Goal: Task Accomplishment & Management: Complete application form

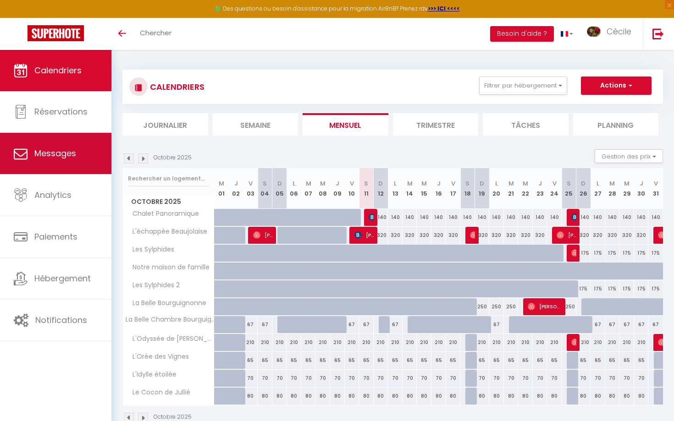
click at [77, 148] on link "Messages" at bounding box center [55, 153] width 111 height 41
select select "message"
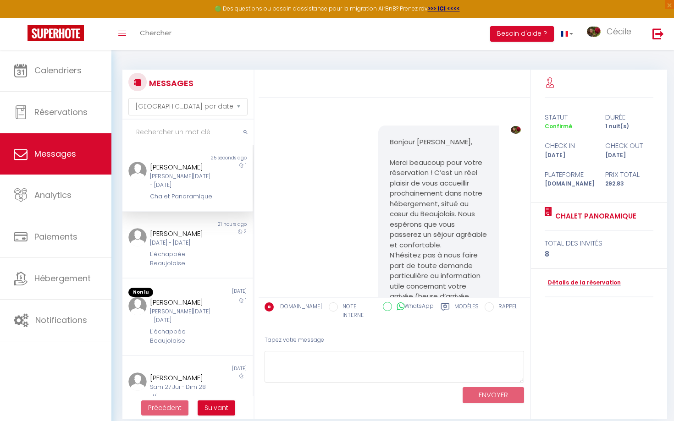
scroll to position [1323, 0]
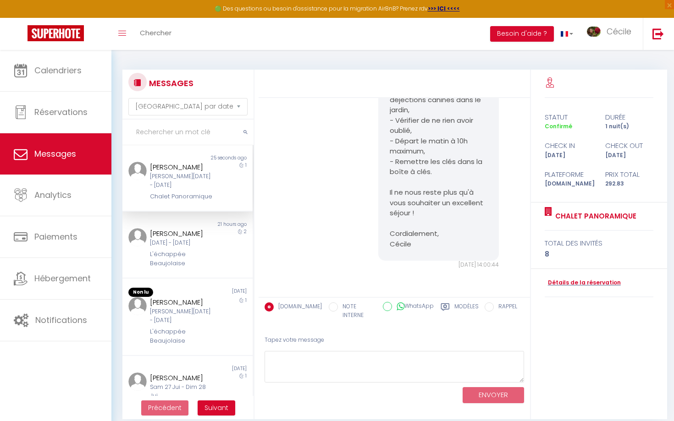
click at [192, 171] on div "[PERSON_NAME]" at bounding box center [182, 167] width 64 height 11
click at [302, 363] on textarea at bounding box center [393, 367] width 259 height 32
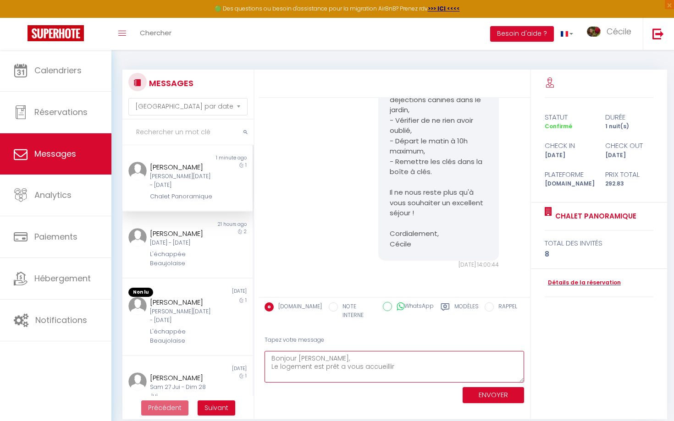
drag, startPoint x: 343, startPoint y: 361, endPoint x: 339, endPoint y: 359, distance: 4.7
click at [339, 359] on textarea "Bonjour [PERSON_NAME], Le logement est prêt a vous accueillir" at bounding box center [393, 367] width 259 height 32
click at [407, 359] on textarea "Bonjour [PERSON_NAME], Le logement est prêt à vous accueillir" at bounding box center [393, 367] width 259 height 32
type textarea "Bonjour [PERSON_NAME], Le logement est prêt à vous accueillir ! Le canapé-lit a…"
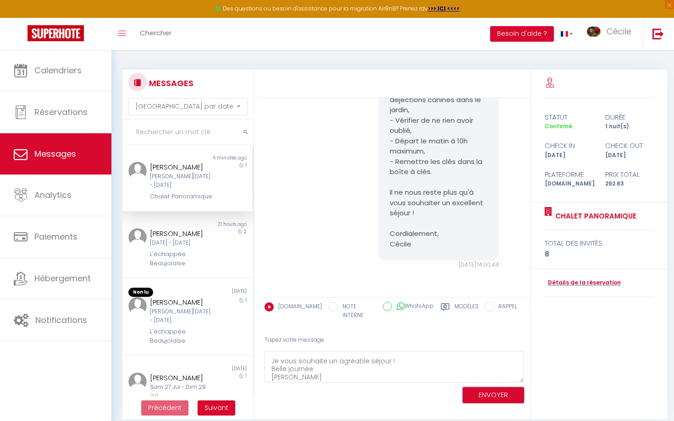
click at [485, 387] on button "ENVOYER" at bounding box center [492, 395] width 61 height 16
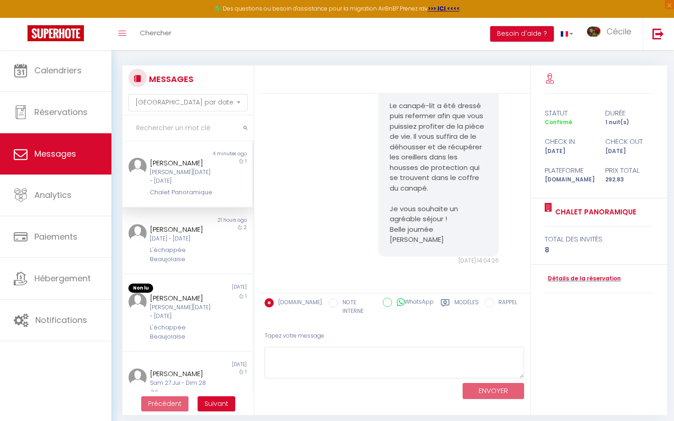
scroll to position [0, 0]
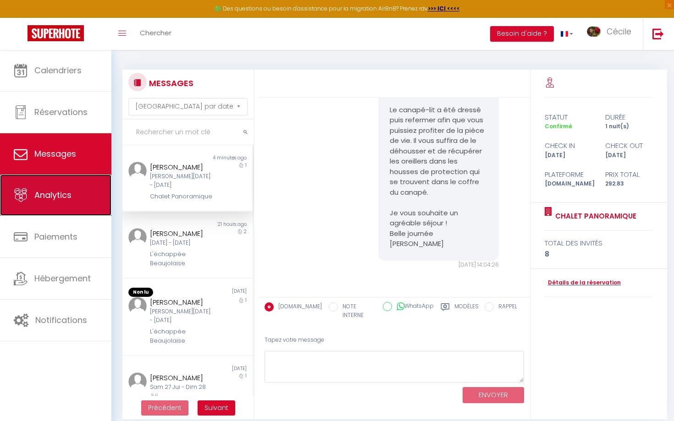
click at [36, 206] on link "Analytics" at bounding box center [55, 195] width 111 height 41
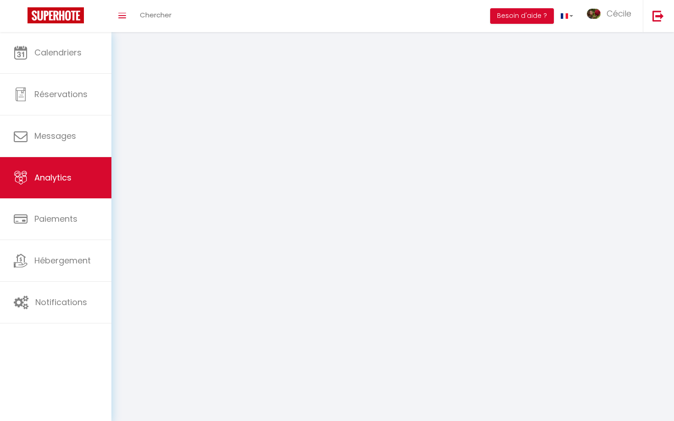
select select "2025"
select select "10"
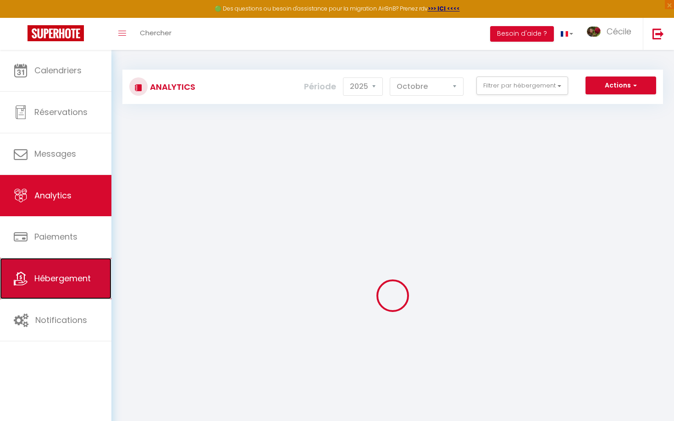
click at [37, 273] on span "Hébergement" at bounding box center [62, 278] width 56 height 11
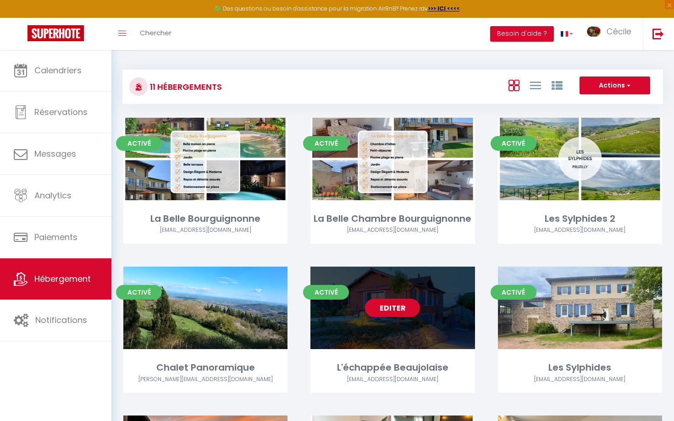
click at [353, 287] on div "Editer" at bounding box center [392, 308] width 164 height 82
select select "3"
select select "2"
select select "1"
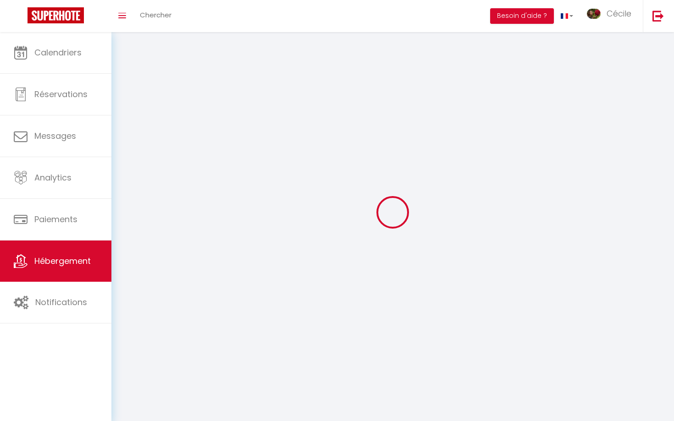
select select
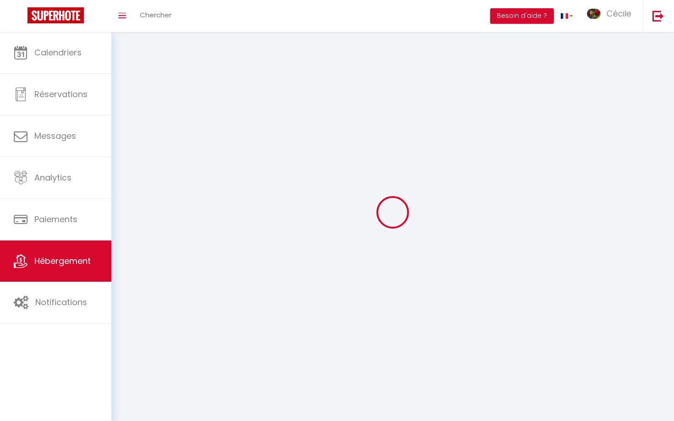
select select
checkbox input "false"
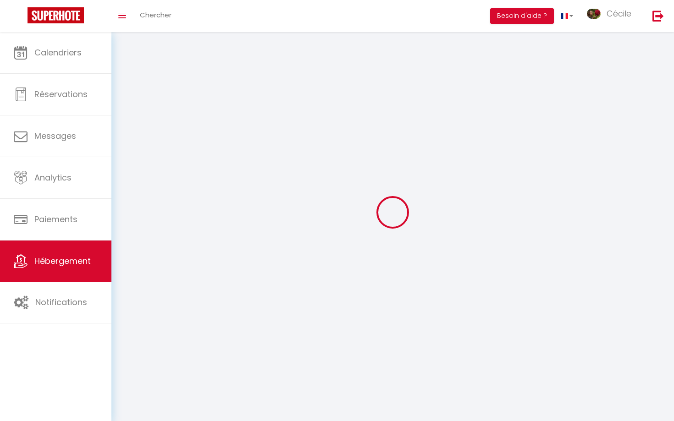
checkbox input "false"
select select
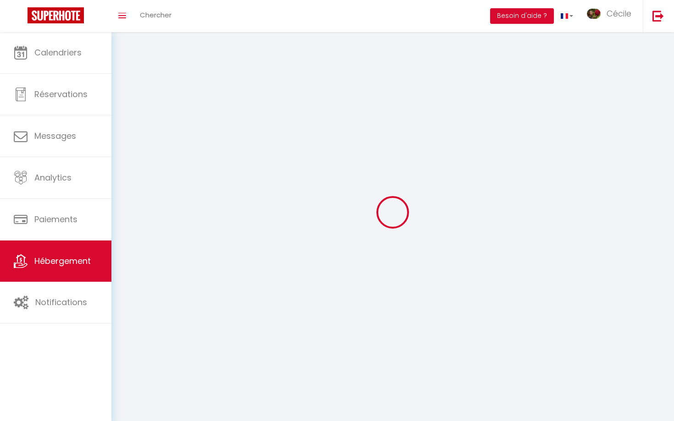
select select
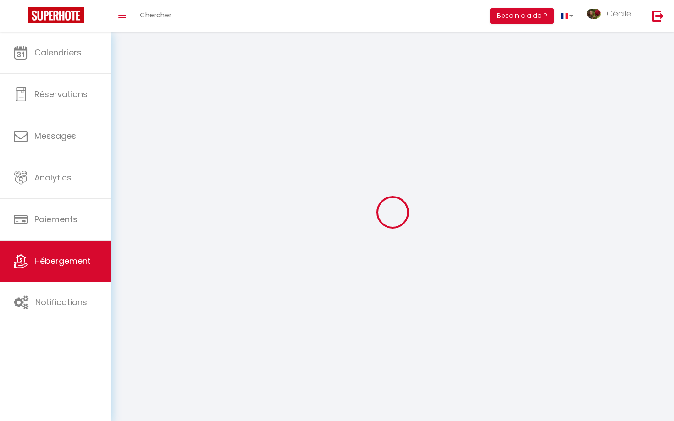
select select
checkbox input "false"
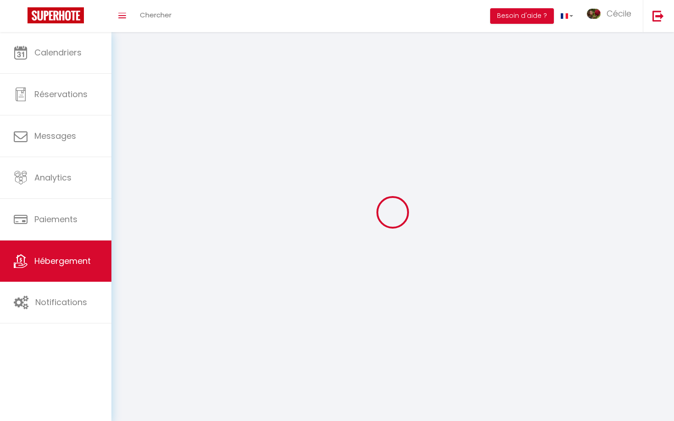
select select
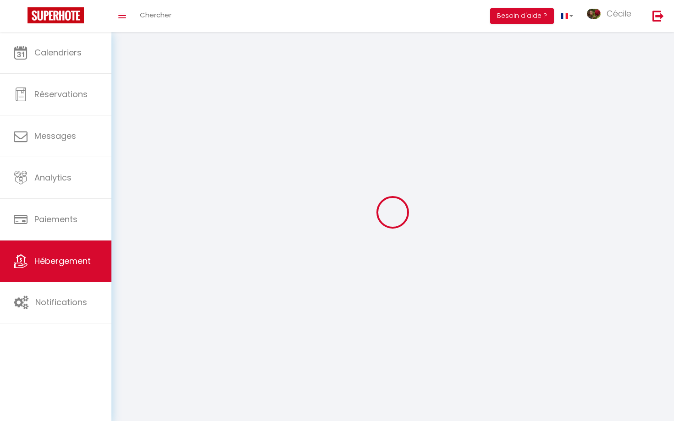
select select
checkbox input "false"
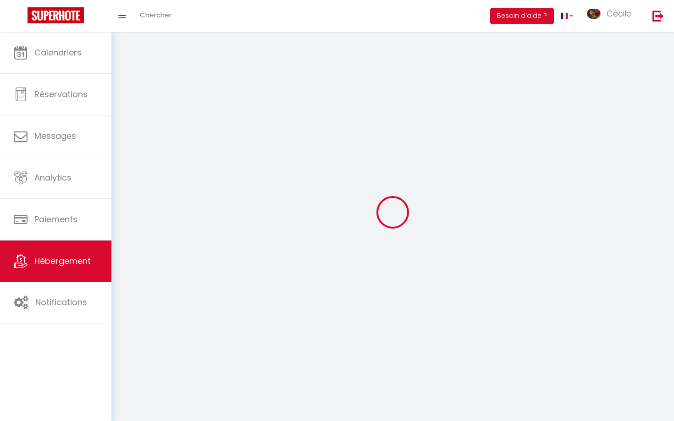
checkbox input "false"
select select
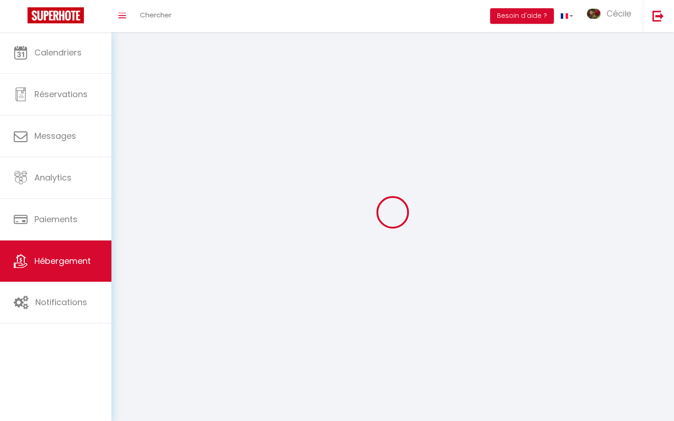
select select
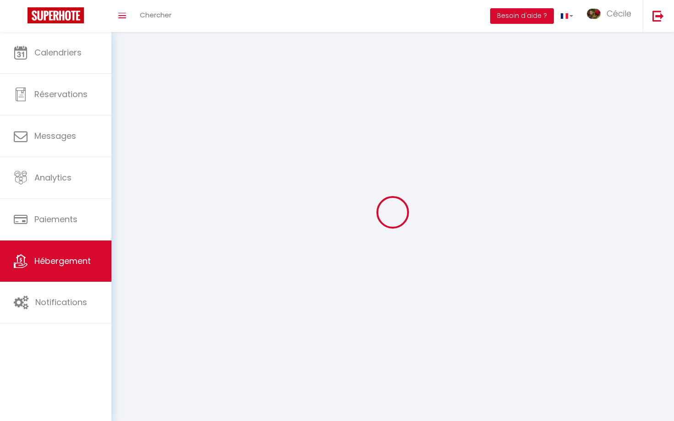
select select
checkbox input "false"
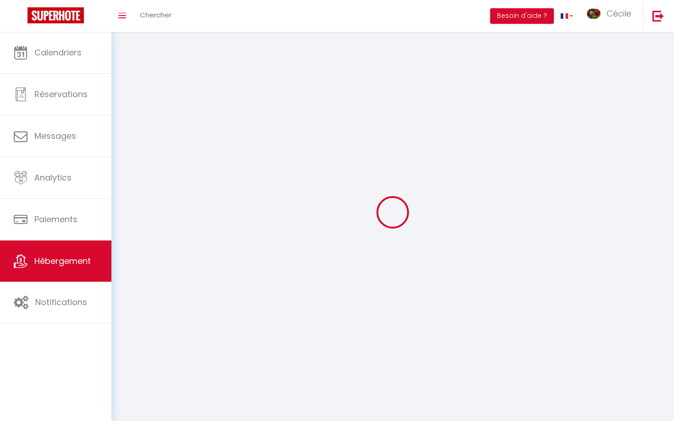
select select
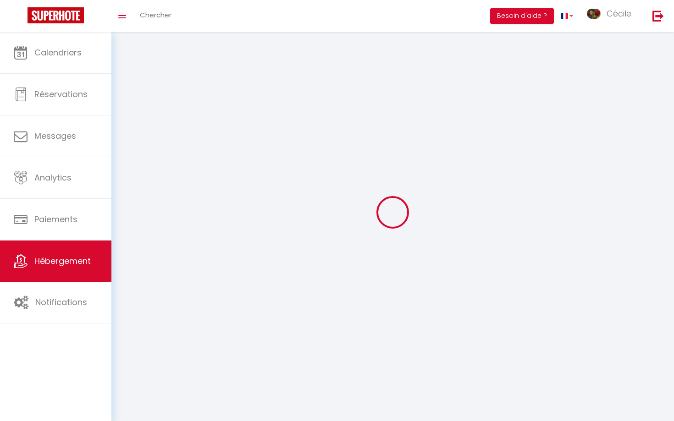
select select
checkbox input "false"
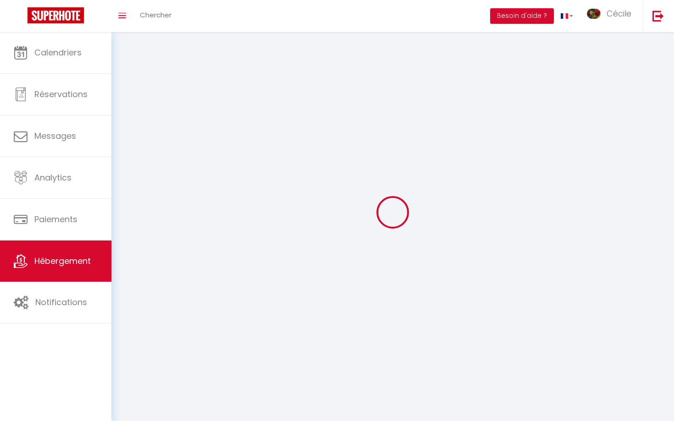
checkbox input "false"
select select
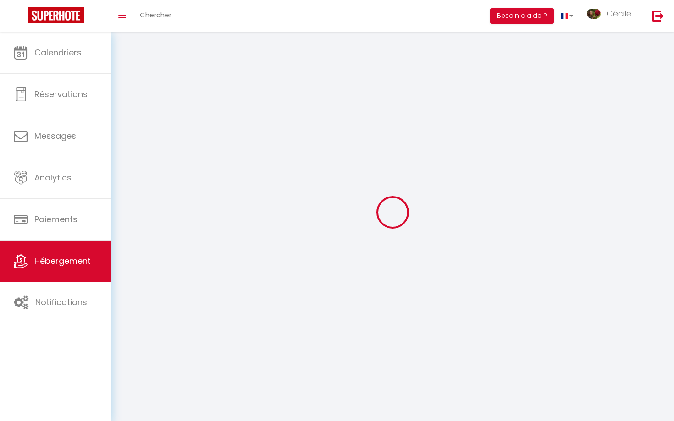
select select
checkbox input "false"
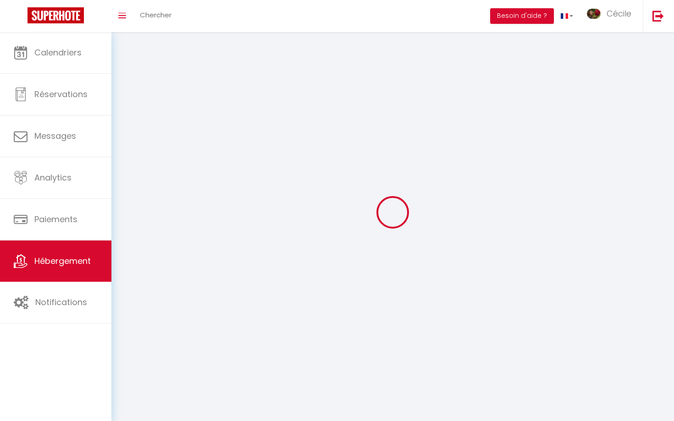
checkbox input "false"
select select
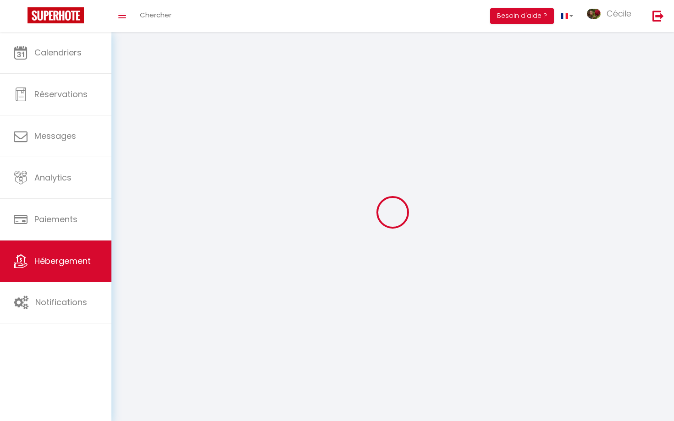
select select
checkbox input "false"
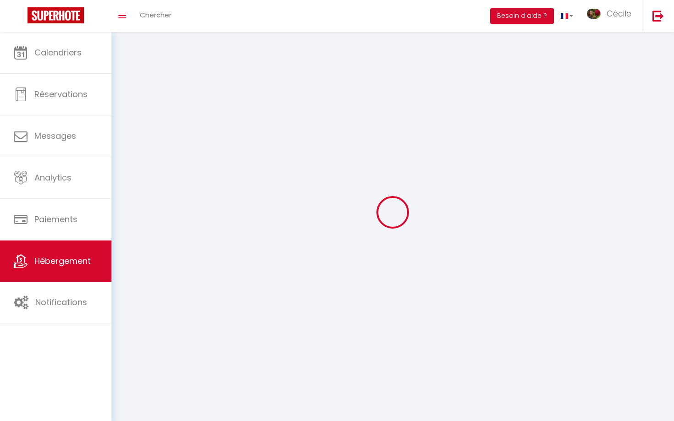
checkbox input "false"
select select
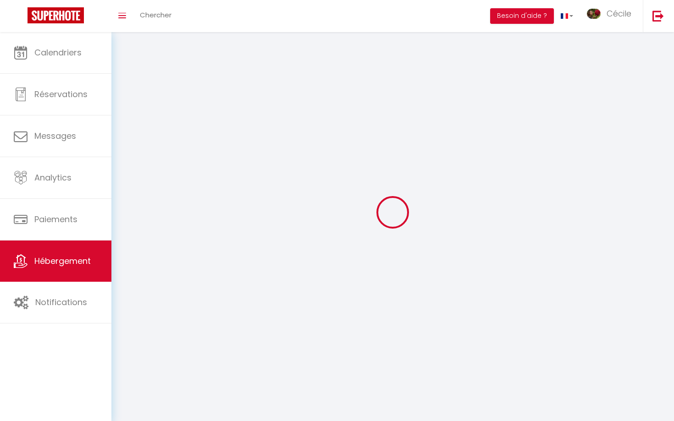
select select
select select "28"
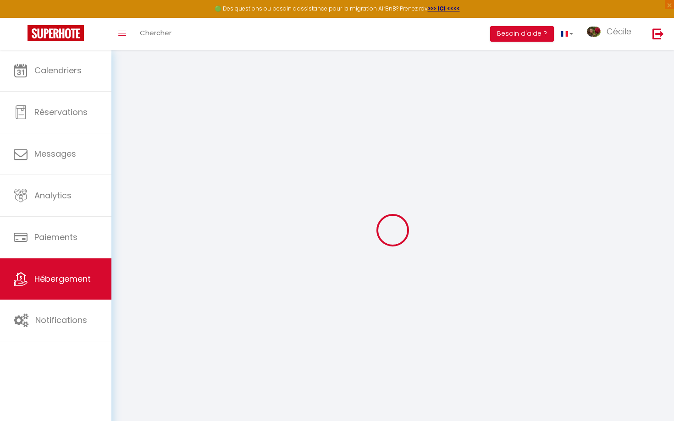
select select
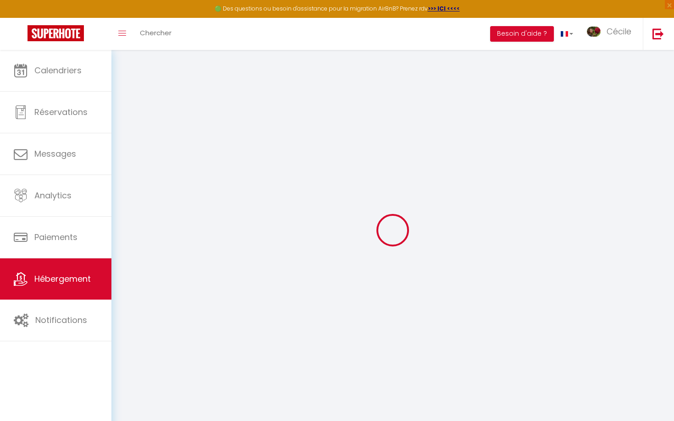
select select
checkbox input "false"
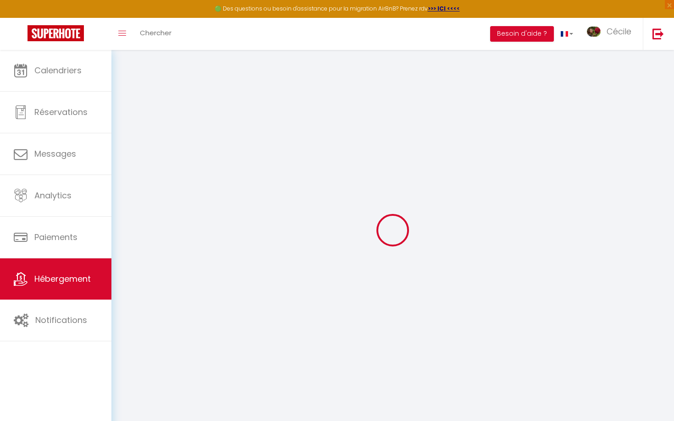
select select
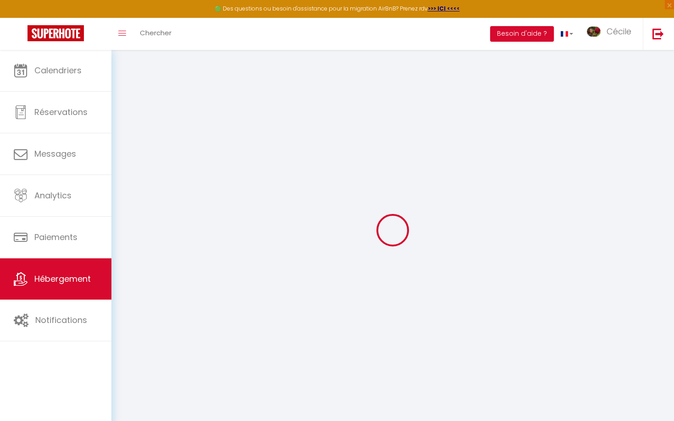
select select
checkbox input "false"
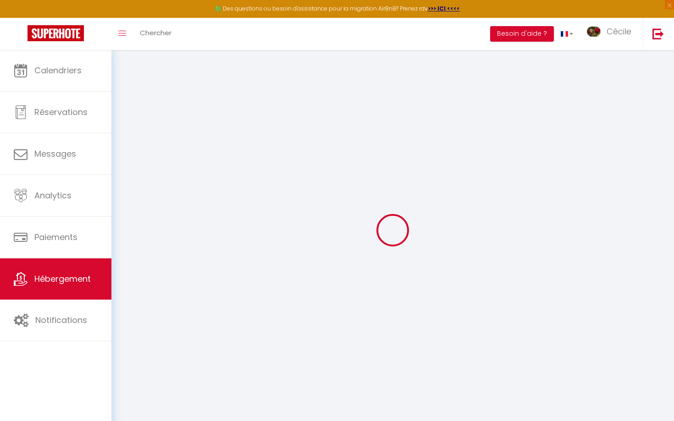
checkbox input "false"
select select
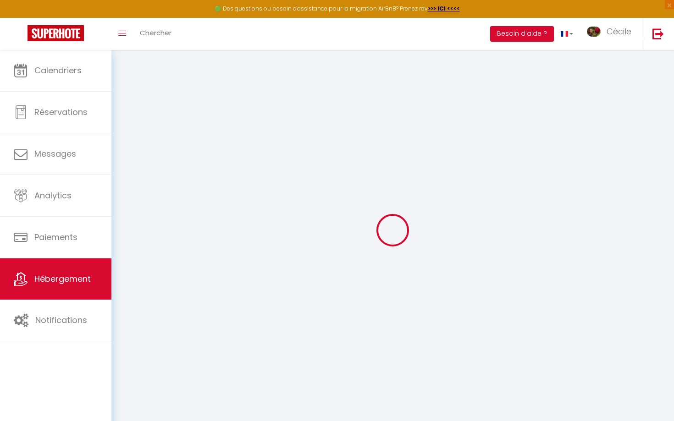
select select
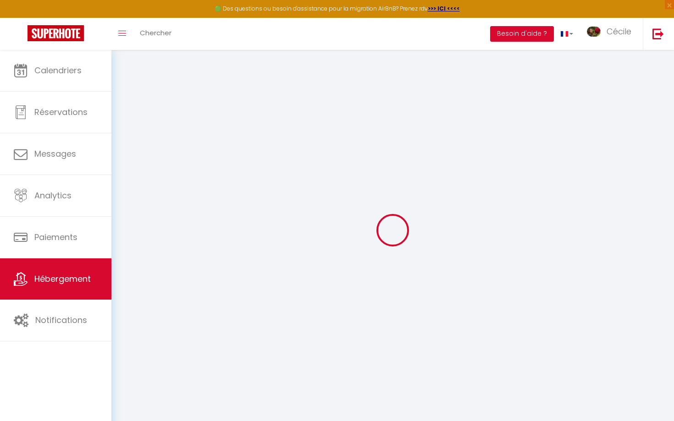
checkbox input "false"
select select
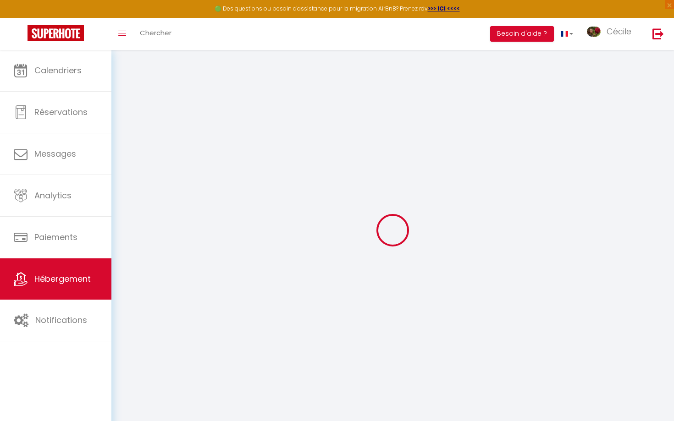
select select
type input "L'échappée Beaujolaise"
type input "[PERSON_NAME]"
type input "Perraud"
type input "[STREET_ADDRESS]"
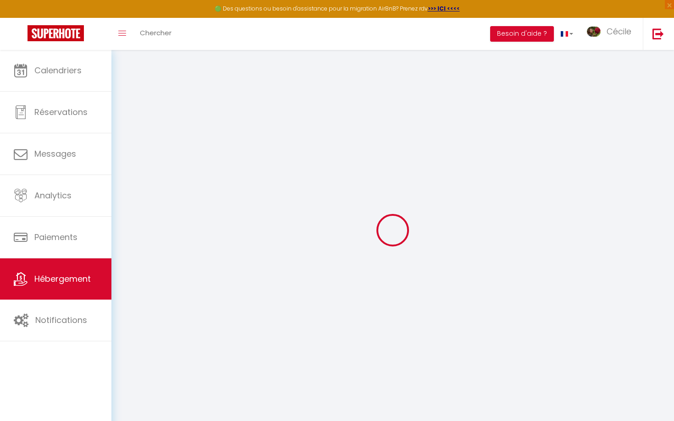
type input "69840"
type input "JULIENAS"
select select "houses"
select select "10"
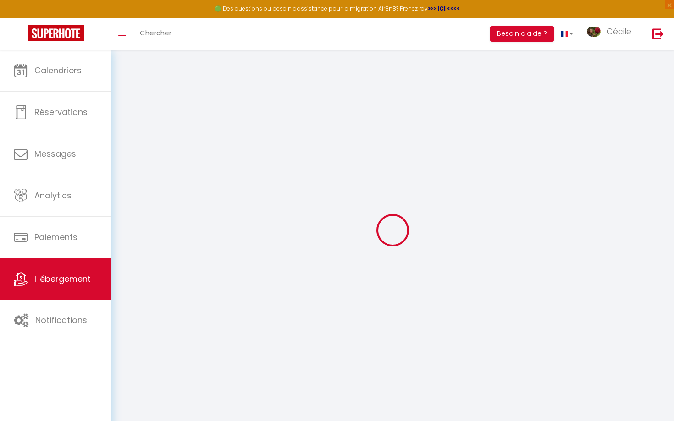
select select "5"
select select "4"
type input "370"
type input "180"
type input "500"
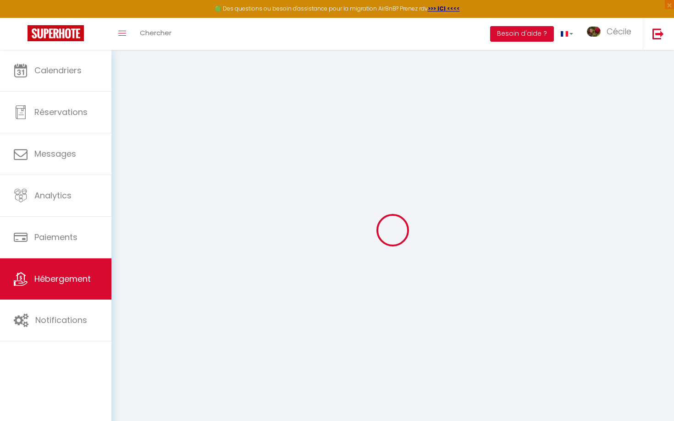
select select
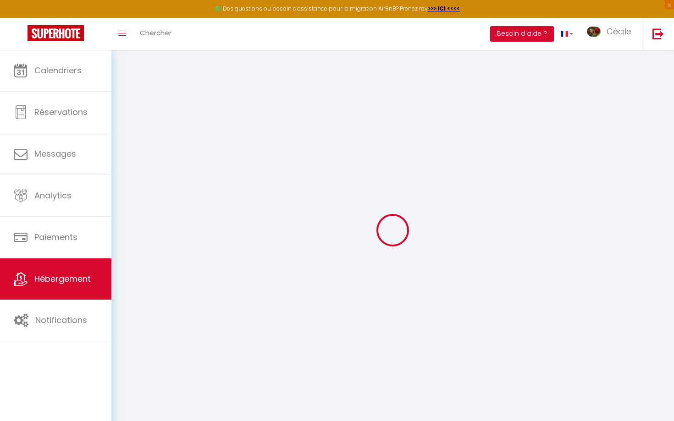
select select
type input "[STREET_ADDRESS]"
type input "69840"
type input "Juliénas"
type input "[EMAIL_ADDRESS][DOMAIN_NAME]"
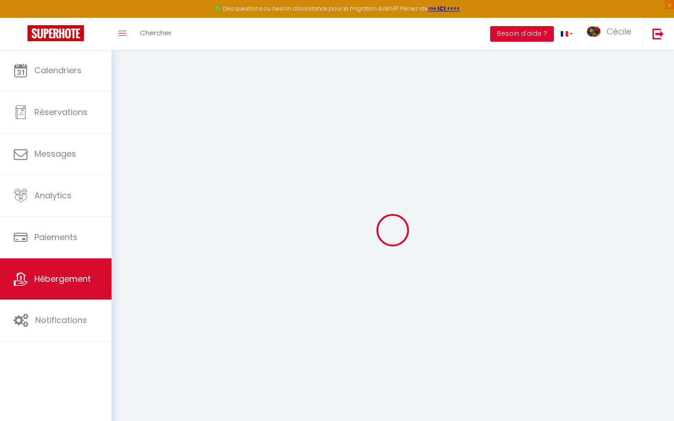
select select
checkbox input "false"
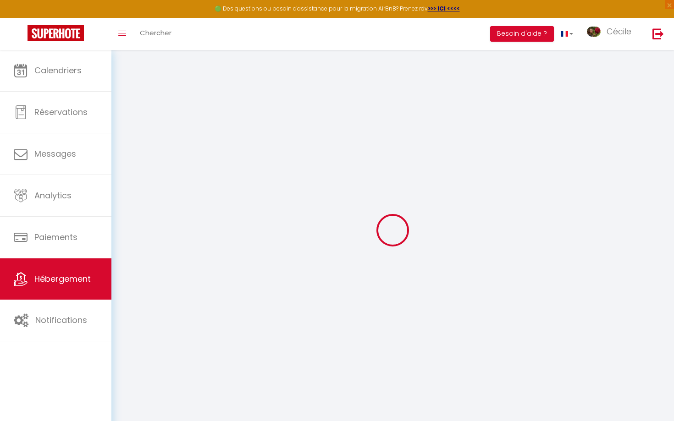
type input "25"
type input "184"
type input "0"
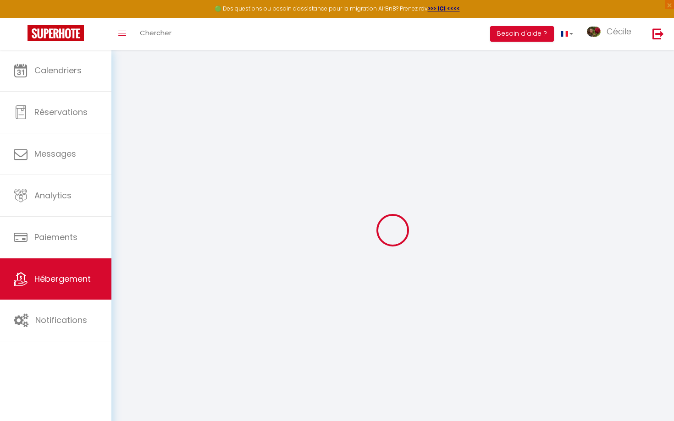
select select
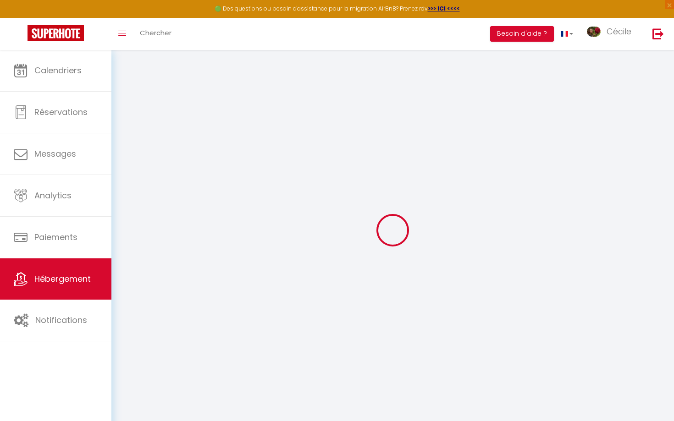
select select
checkbox input "false"
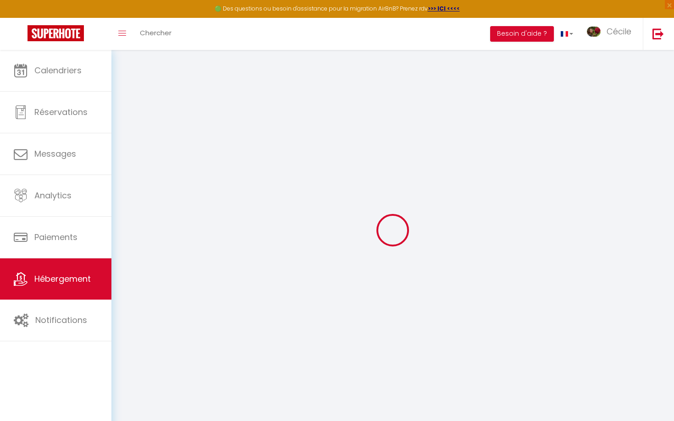
checkbox input "false"
select select
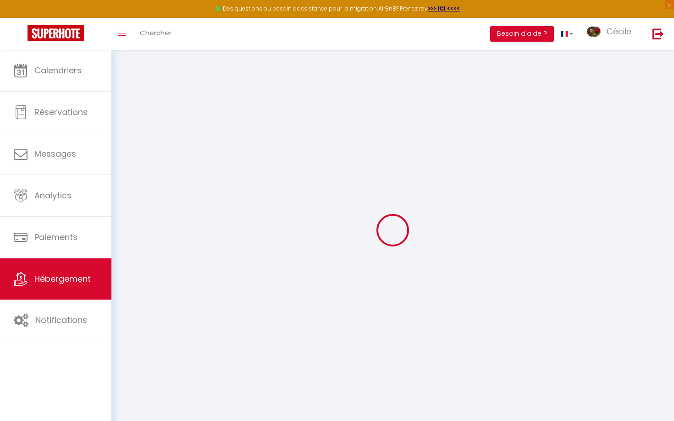
select select
checkbox input "false"
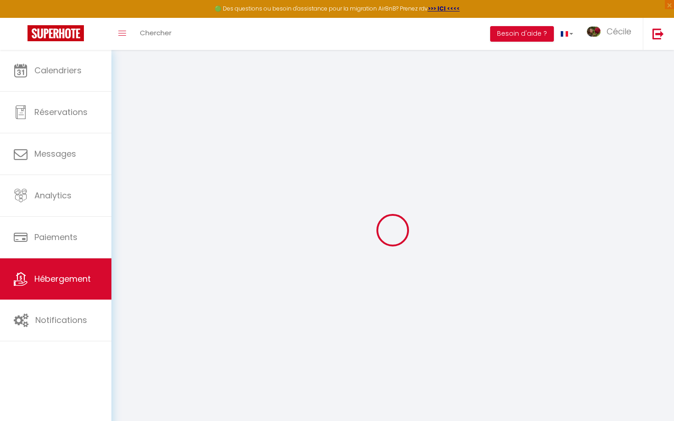
checkbox input "false"
select select "villa"
select select
checkbox input "false"
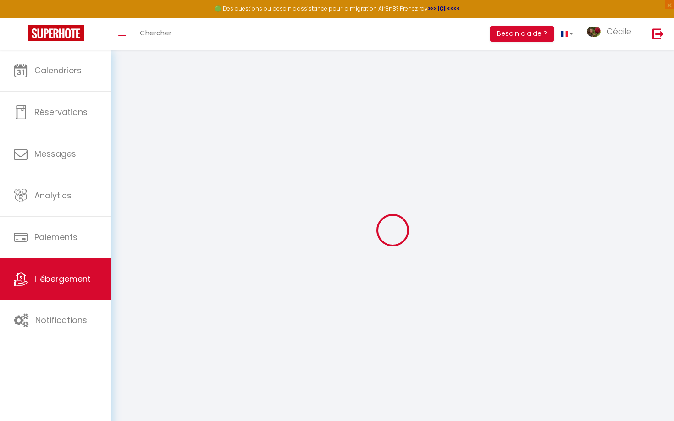
checkbox input "false"
select select
checkbox input "false"
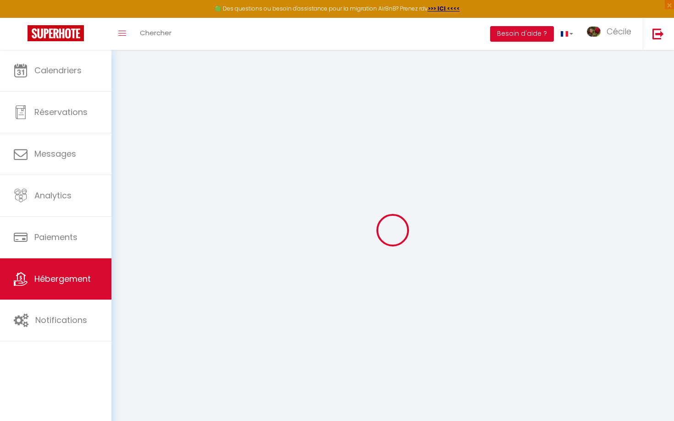
checkbox input "false"
select select "17:00"
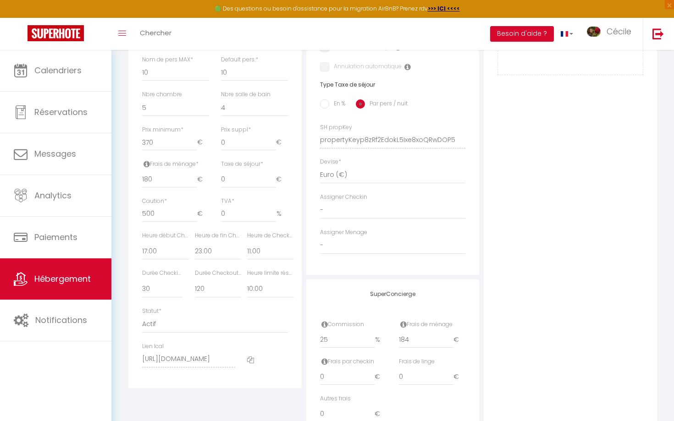
scroll to position [340, 0]
click at [416, 343] on input "184" at bounding box center [426, 342] width 55 height 16
click at [449, 337] on input "19" at bounding box center [426, 342] width 55 height 16
click at [449, 337] on input "20" at bounding box center [426, 342] width 55 height 16
click at [449, 337] on input "21" at bounding box center [426, 342] width 55 height 16
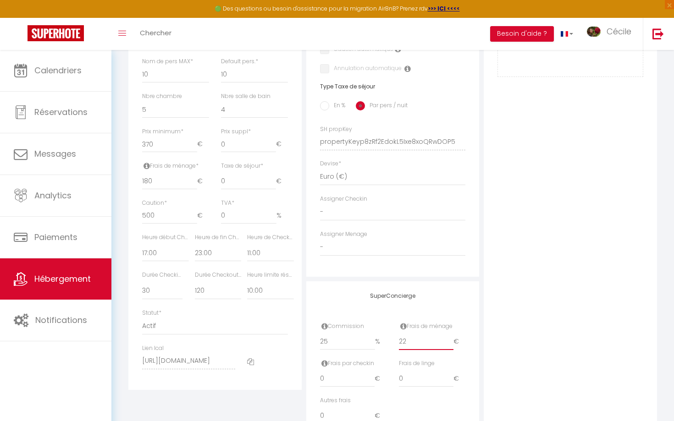
click at [449, 337] on input "22" at bounding box center [426, 342] width 55 height 16
click at [449, 337] on input "23" at bounding box center [426, 342] width 55 height 16
click at [449, 337] on input "24" at bounding box center [426, 342] width 55 height 16
click at [449, 335] on input "129" at bounding box center [426, 342] width 55 height 16
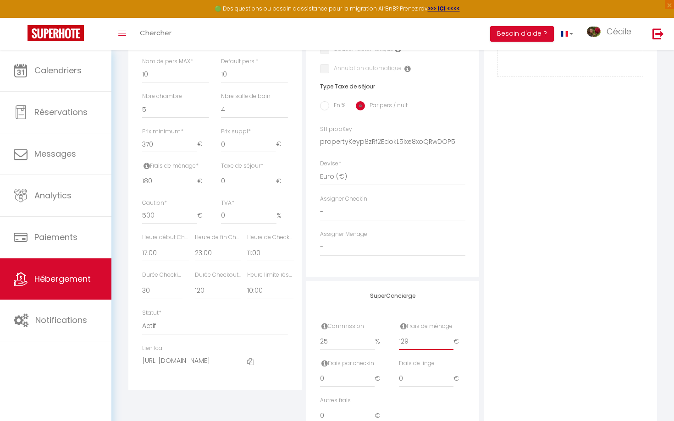
click at [449, 335] on input "129" at bounding box center [426, 342] width 55 height 16
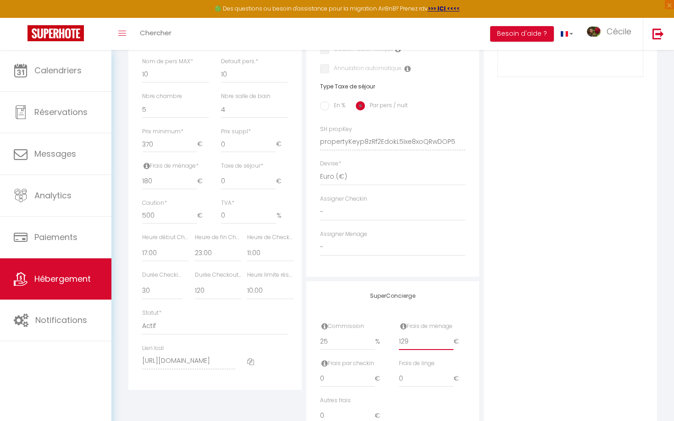
click at [449, 335] on input "129" at bounding box center [426, 342] width 55 height 16
click at [449, 337] on input "130" at bounding box center [426, 342] width 55 height 16
click at [449, 337] on input "131" at bounding box center [426, 342] width 55 height 16
click at [449, 337] on input "132" at bounding box center [426, 342] width 55 height 16
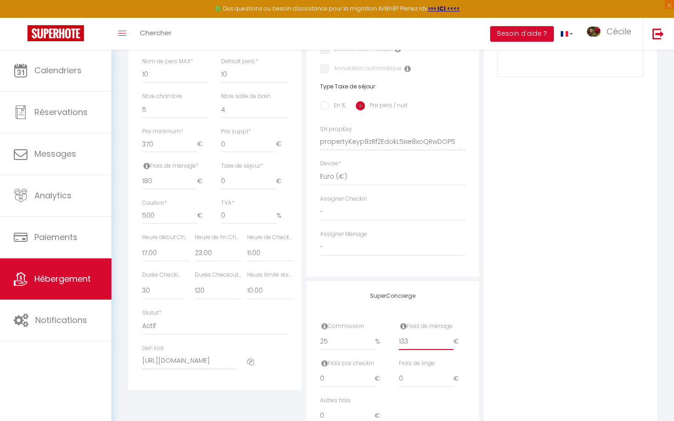
click at [449, 337] on input "133" at bounding box center [426, 342] width 55 height 16
click at [449, 337] on input "134" at bounding box center [426, 342] width 55 height 16
click at [449, 337] on input "135" at bounding box center [426, 342] width 55 height 16
click at [449, 337] on input "136" at bounding box center [426, 342] width 55 height 16
click at [449, 337] on input "137" at bounding box center [426, 342] width 55 height 16
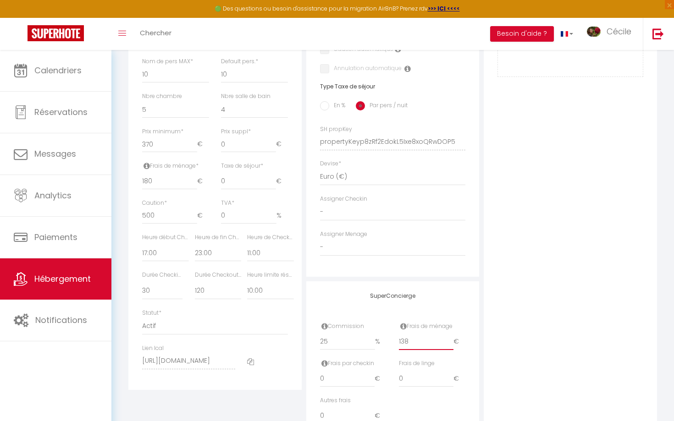
click at [449, 337] on input "138" at bounding box center [426, 342] width 55 height 16
click at [449, 337] on input "139" at bounding box center [426, 342] width 55 height 16
click at [449, 337] on input "140" at bounding box center [426, 342] width 55 height 16
click at [449, 337] on input "213" at bounding box center [426, 342] width 55 height 16
click at [449, 345] on input "212" at bounding box center [426, 342] width 55 height 16
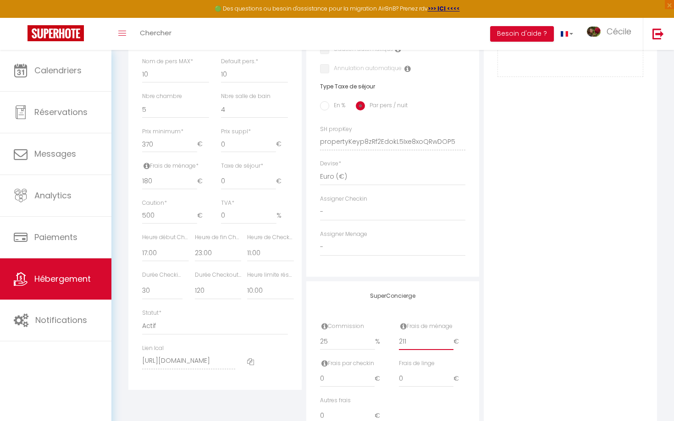
click at [449, 345] on input "211" at bounding box center [426, 342] width 55 height 16
click at [449, 345] on input "210" at bounding box center [426, 342] width 55 height 16
click at [449, 345] on input "209" at bounding box center [426, 342] width 55 height 16
click at [449, 345] on input "208" at bounding box center [426, 342] width 55 height 16
click at [449, 345] on input "207" at bounding box center [426, 342] width 55 height 16
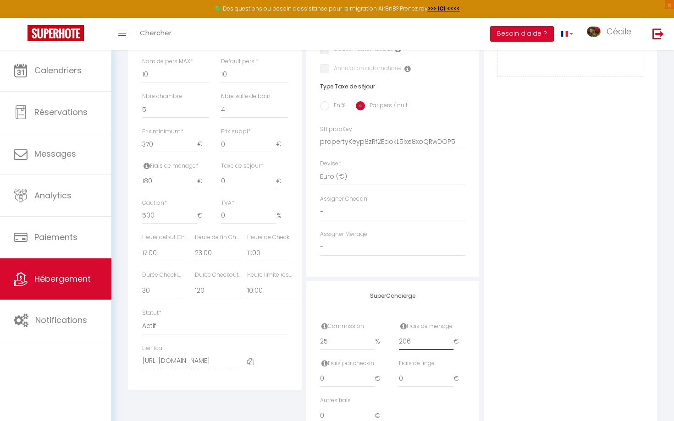
click at [449, 345] on input "206" at bounding box center [426, 342] width 55 height 16
click at [449, 345] on input "205" at bounding box center [426, 342] width 55 height 16
click at [449, 345] on input "204" at bounding box center [426, 342] width 55 height 16
click at [449, 345] on input "203" at bounding box center [426, 342] width 55 height 16
click at [449, 345] on input "202" at bounding box center [426, 342] width 55 height 16
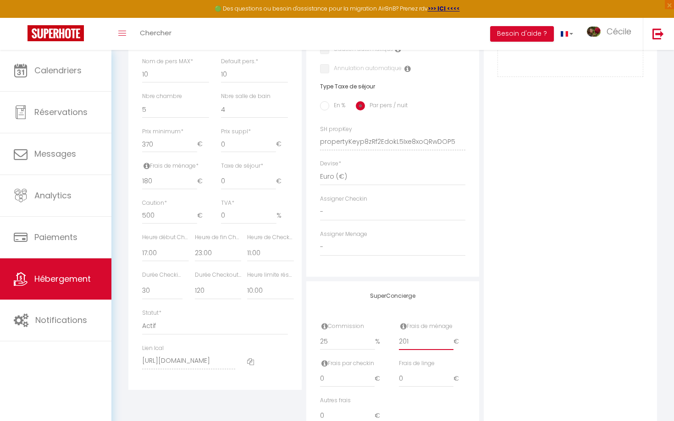
click at [449, 345] on input "201" at bounding box center [426, 342] width 55 height 16
click at [449, 345] on input "200" at bounding box center [426, 342] width 55 height 16
click at [449, 345] on input "199" at bounding box center [426, 342] width 55 height 16
click at [449, 345] on input "198" at bounding box center [426, 342] width 55 height 16
click at [449, 345] on input "197" at bounding box center [426, 342] width 55 height 16
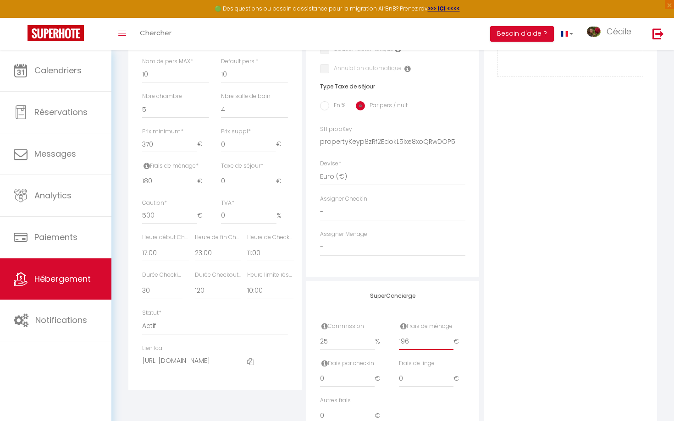
click at [449, 345] on input "196" at bounding box center [426, 342] width 55 height 16
click at [449, 345] on input "195" at bounding box center [426, 342] width 55 height 16
click at [449, 345] on input "194" at bounding box center [426, 342] width 55 height 16
click at [449, 345] on input "193" at bounding box center [426, 342] width 55 height 16
click at [449, 345] on input "192" at bounding box center [426, 342] width 55 height 16
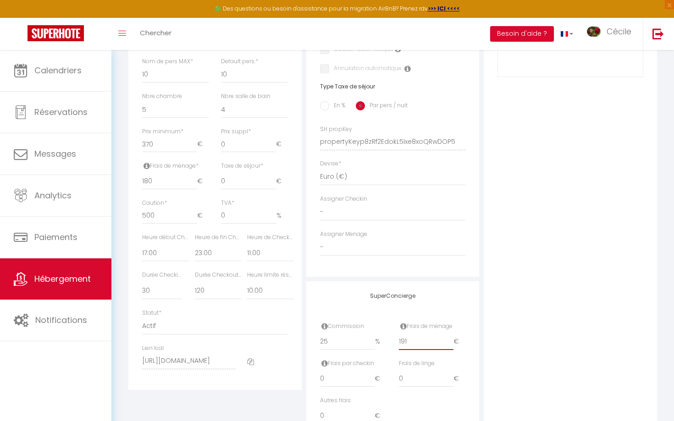
click at [449, 345] on input "191" at bounding box center [426, 342] width 55 height 16
click at [449, 345] on input "190" at bounding box center [426, 342] width 55 height 16
click at [449, 345] on input "189" at bounding box center [426, 342] width 55 height 16
click at [449, 345] on input "188" at bounding box center [426, 342] width 55 height 16
click at [449, 345] on input "187" at bounding box center [426, 342] width 55 height 16
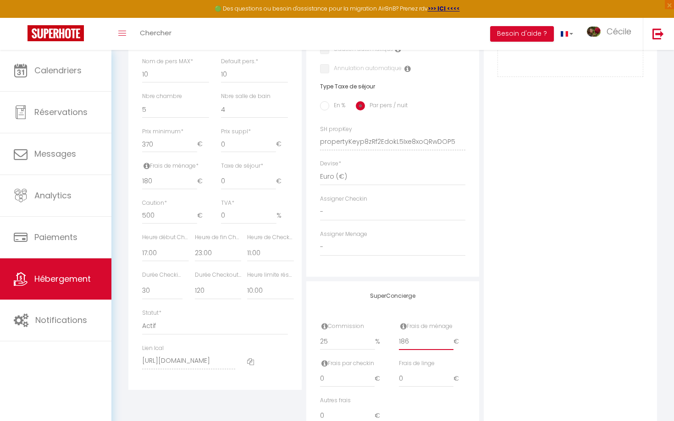
click at [449, 345] on input "186" at bounding box center [426, 342] width 55 height 16
click at [449, 345] on input "185" at bounding box center [426, 342] width 55 height 16
click at [449, 345] on input "184" at bounding box center [426, 342] width 55 height 16
click at [449, 345] on input "183" at bounding box center [426, 342] width 55 height 16
click at [449, 345] on input "182" at bounding box center [426, 342] width 55 height 16
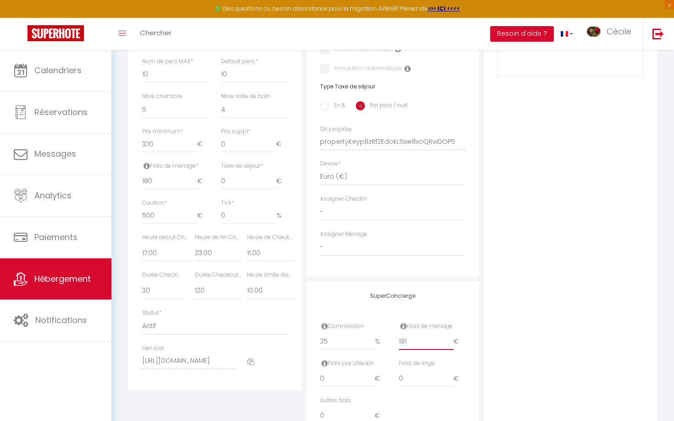
click at [449, 345] on input "181" at bounding box center [426, 342] width 55 height 16
click at [449, 345] on input "180" at bounding box center [426, 342] width 55 height 16
click at [499, 323] on div "Photo Photo Supprimer Drag and drop a file here or click Ooops, something wrong…" at bounding box center [569, 135] width 173 height 618
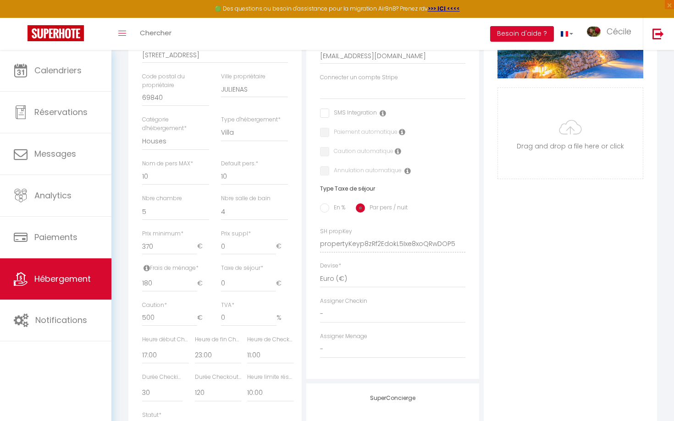
scroll to position [0, 0]
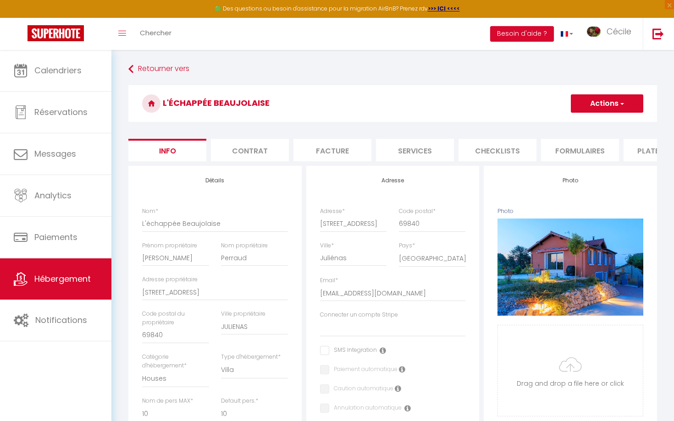
click at [622, 105] on span "button" at bounding box center [621, 103] width 6 height 9
click at [596, 123] on link "Enregistrer" at bounding box center [593, 124] width 98 height 12
click at [591, 108] on button "Actions" at bounding box center [606, 103] width 72 height 18
click at [573, 126] on input "Enregistrer" at bounding box center [571, 123] width 34 height 9
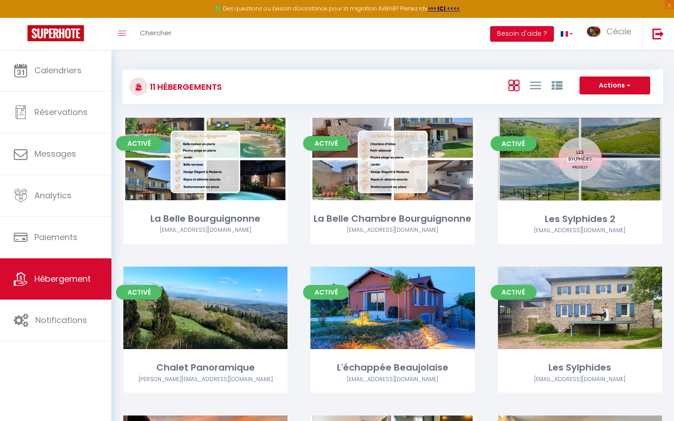
click at [573, 126] on div "Editer" at bounding box center [580, 159] width 164 height 82
